Goal: Transaction & Acquisition: Book appointment/travel/reservation

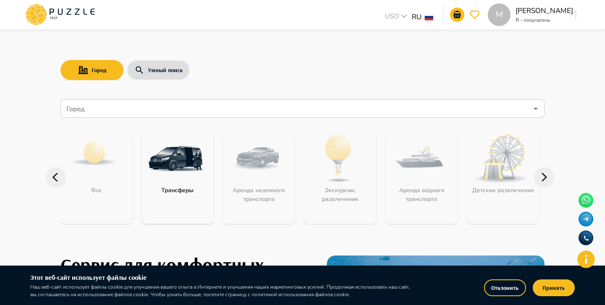
click at [197, 155] on img at bounding box center [175, 158] width 55 height 55
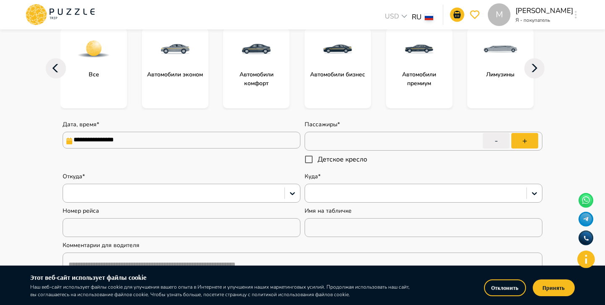
type textarea "*"
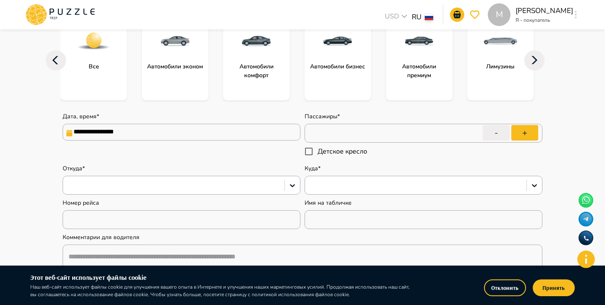
scroll to position [122, 0]
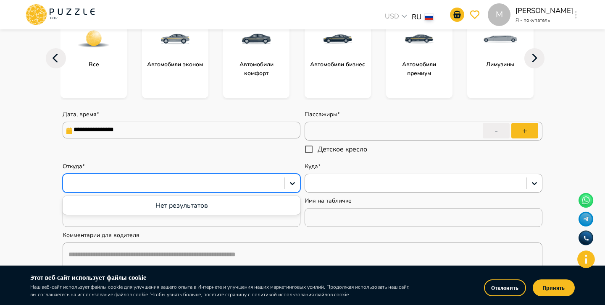
click at [189, 184] on div at bounding box center [173, 183] width 213 height 11
type input "*"
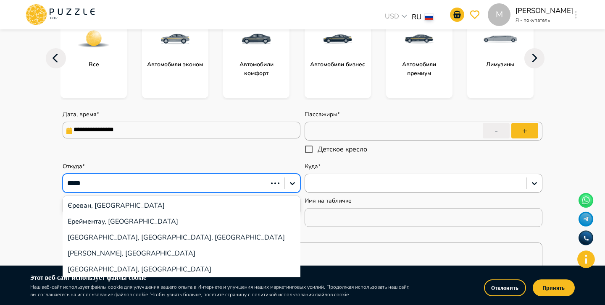
type input "******"
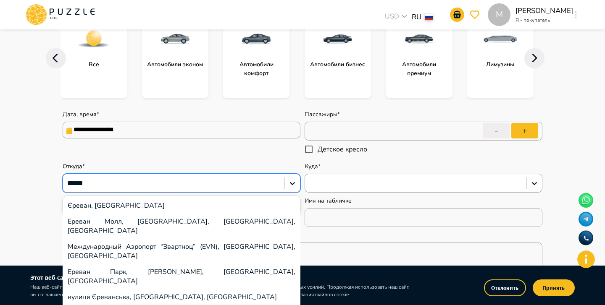
click at [186, 223] on div "Ереван Молл, [GEOGRAPHIC_DATA], [GEOGRAPHIC_DATA], [GEOGRAPHIC_DATA]" at bounding box center [182, 226] width 238 height 25
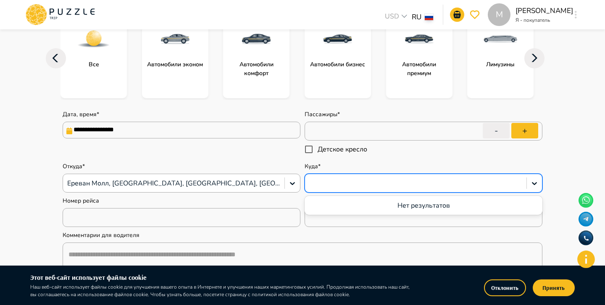
click at [341, 187] on div at bounding box center [415, 183] width 213 height 11
type textarea "*"
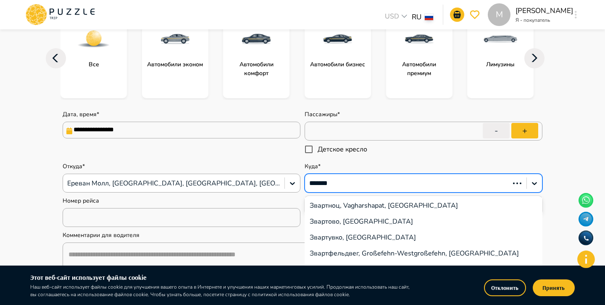
type input "********"
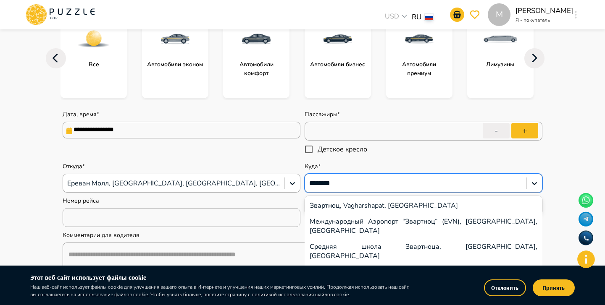
click at [376, 219] on div "Международный Аэропорт “Звартноц” (EVN), [GEOGRAPHIC_DATA], [GEOGRAPHIC_DATA]" at bounding box center [424, 226] width 238 height 25
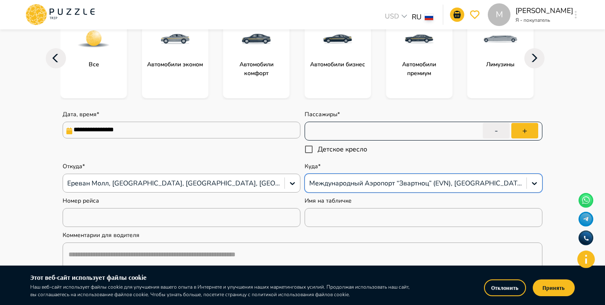
type textarea "*"
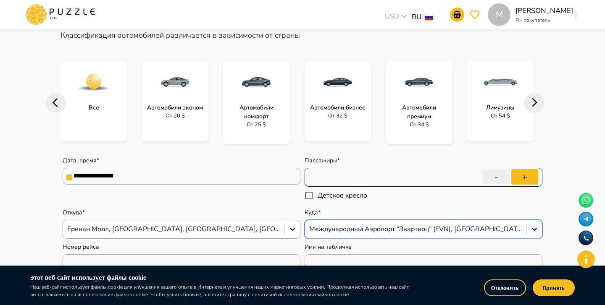
scroll to position [127, 0]
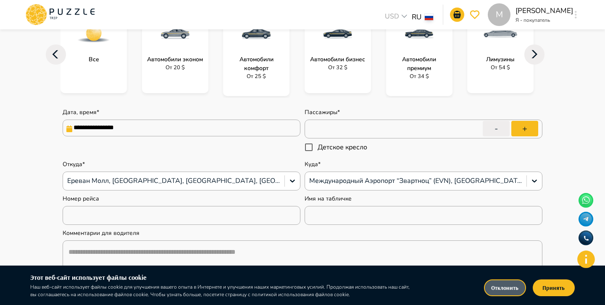
click at [499, 295] on button "Отклонить" at bounding box center [505, 288] width 42 height 17
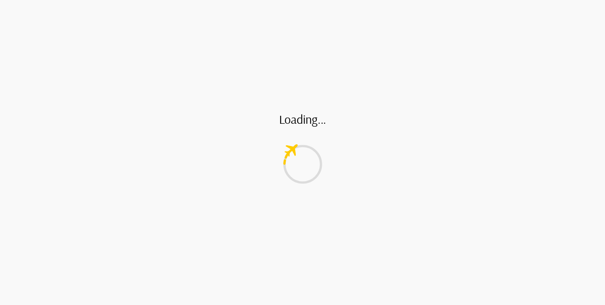
scroll to position [85, 0]
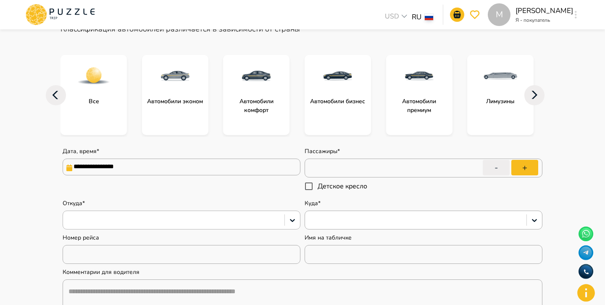
type textarea "*"
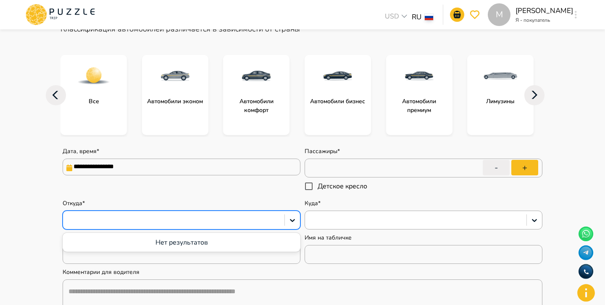
click at [142, 220] on div at bounding box center [173, 220] width 213 height 11
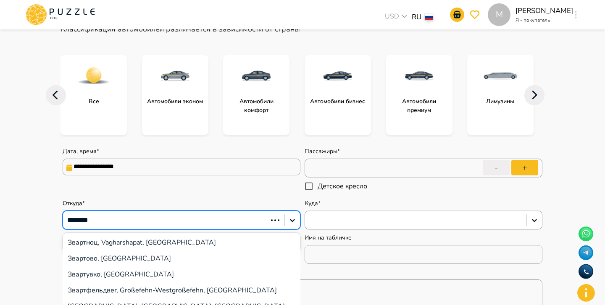
type input "********"
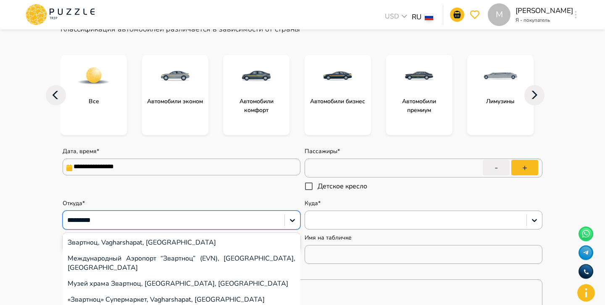
click at [131, 257] on div "Международный Аэропорт “Звартноц” (EVN), [GEOGRAPHIC_DATA], [GEOGRAPHIC_DATA]" at bounding box center [182, 263] width 238 height 25
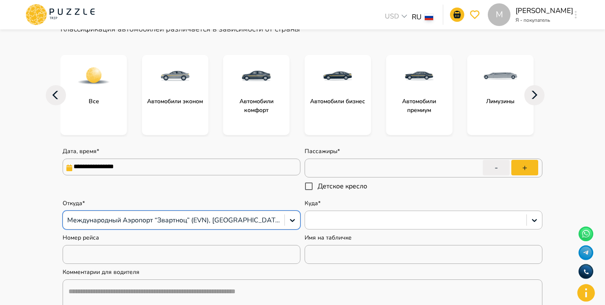
click at [318, 223] on div at bounding box center [415, 220] width 213 height 11
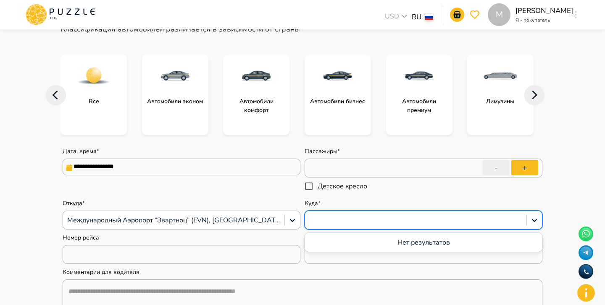
type textarea "*"
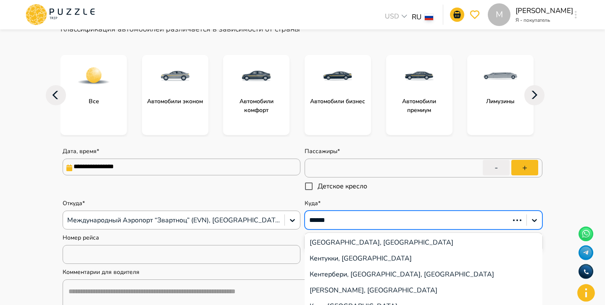
type input "*******"
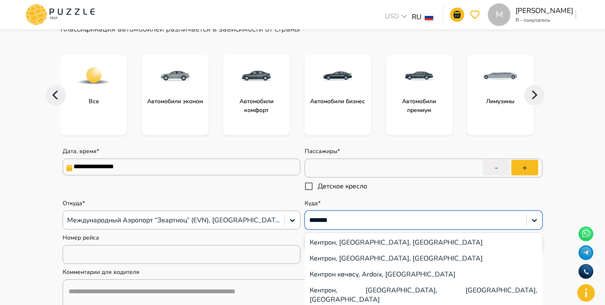
click at [401, 245] on div "Кентрон, Yerevan, Armenia" at bounding box center [424, 243] width 238 height 16
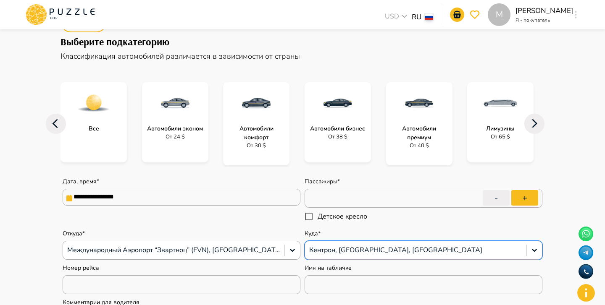
type textarea "*"
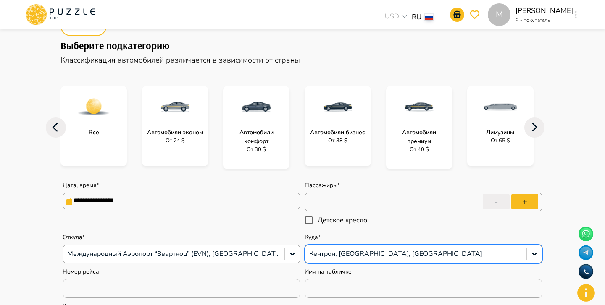
scroll to position [70, 0]
